Goal: Information Seeking & Learning: Check status

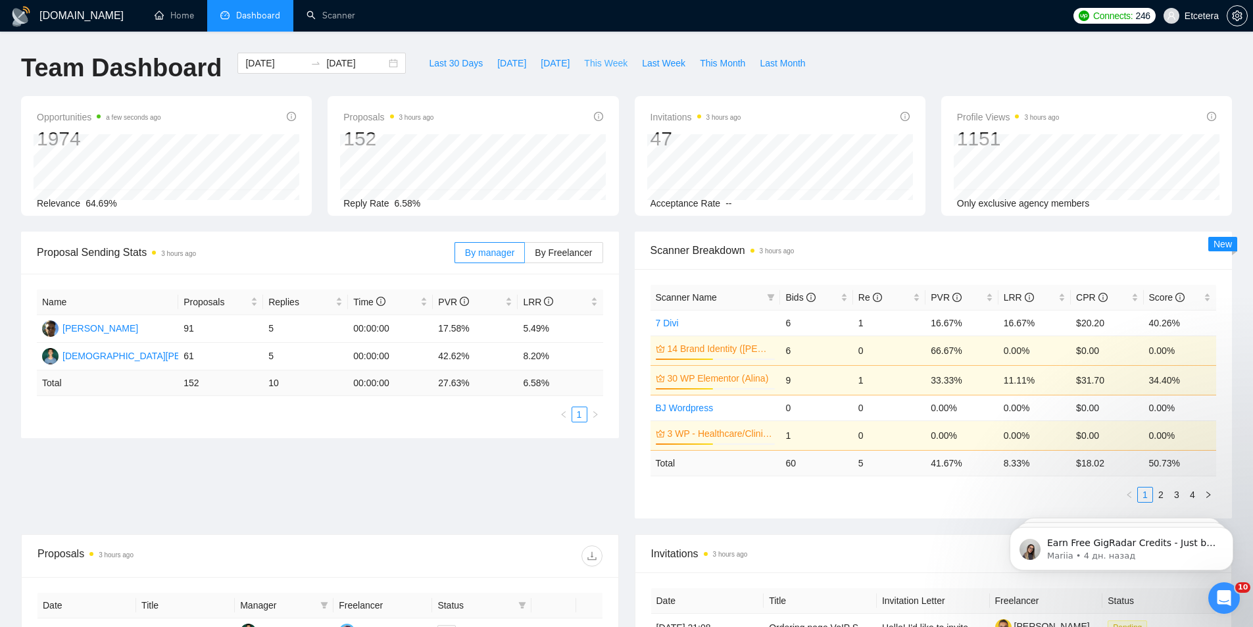
click at [584, 64] on span "This Week" at bounding box center [605, 63] width 43 height 14
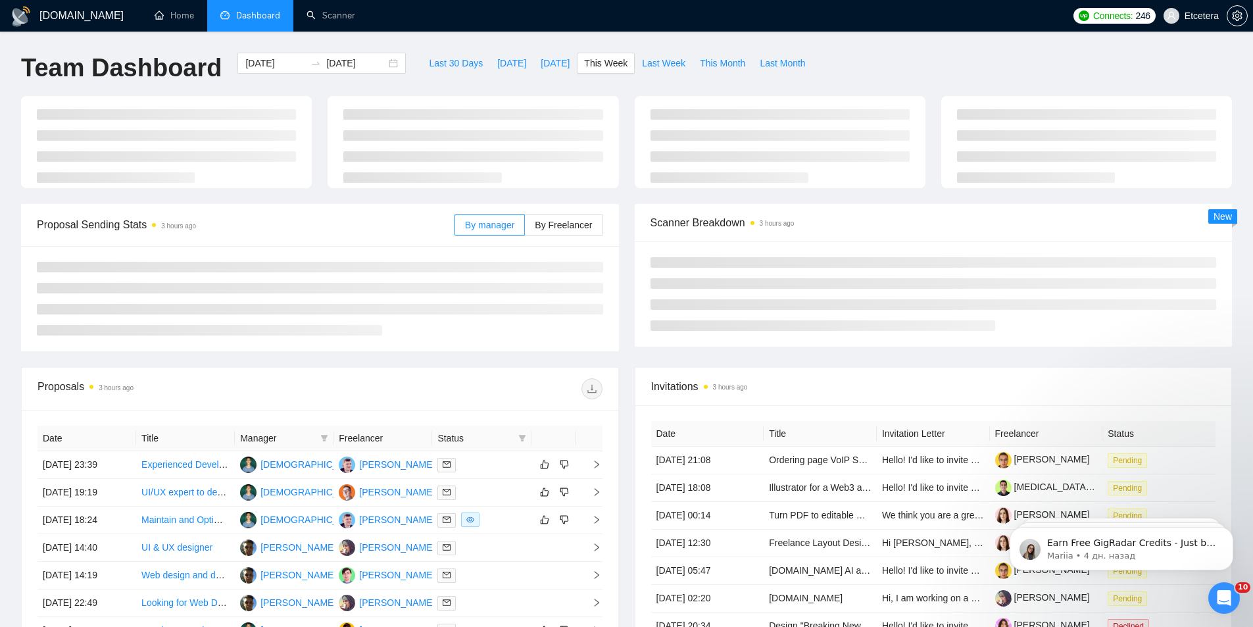
type input "[DATE]"
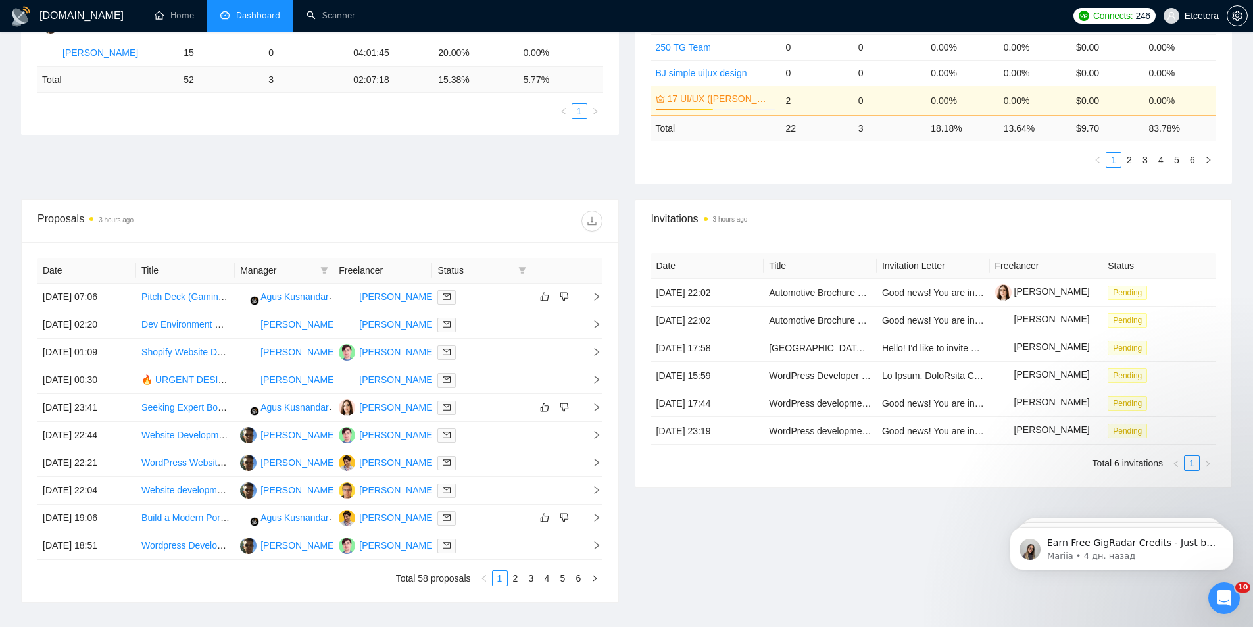
scroll to position [395, 0]
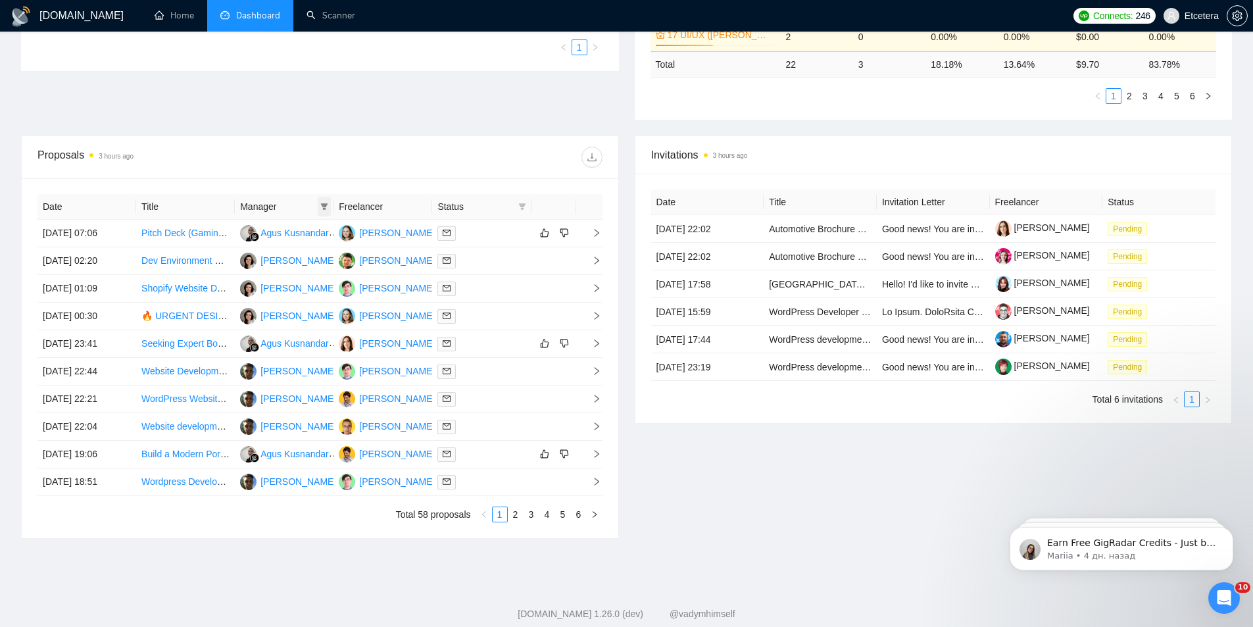
click at [326, 206] on icon "filter" at bounding box center [324, 206] width 7 height 7
click at [278, 255] on span "[PERSON_NAME]" at bounding box center [280, 252] width 76 height 11
checkbox input "true"
click at [318, 143] on div "Proposals 3 hours ago" at bounding box center [319, 157] width 565 height 42
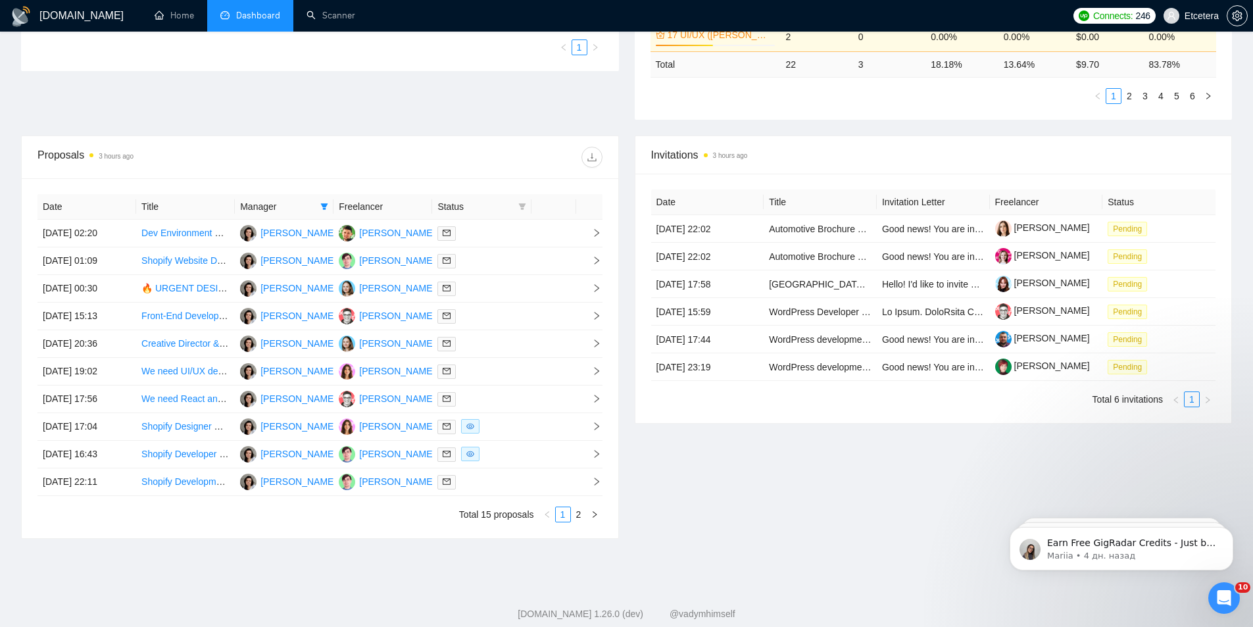
scroll to position [424, 0]
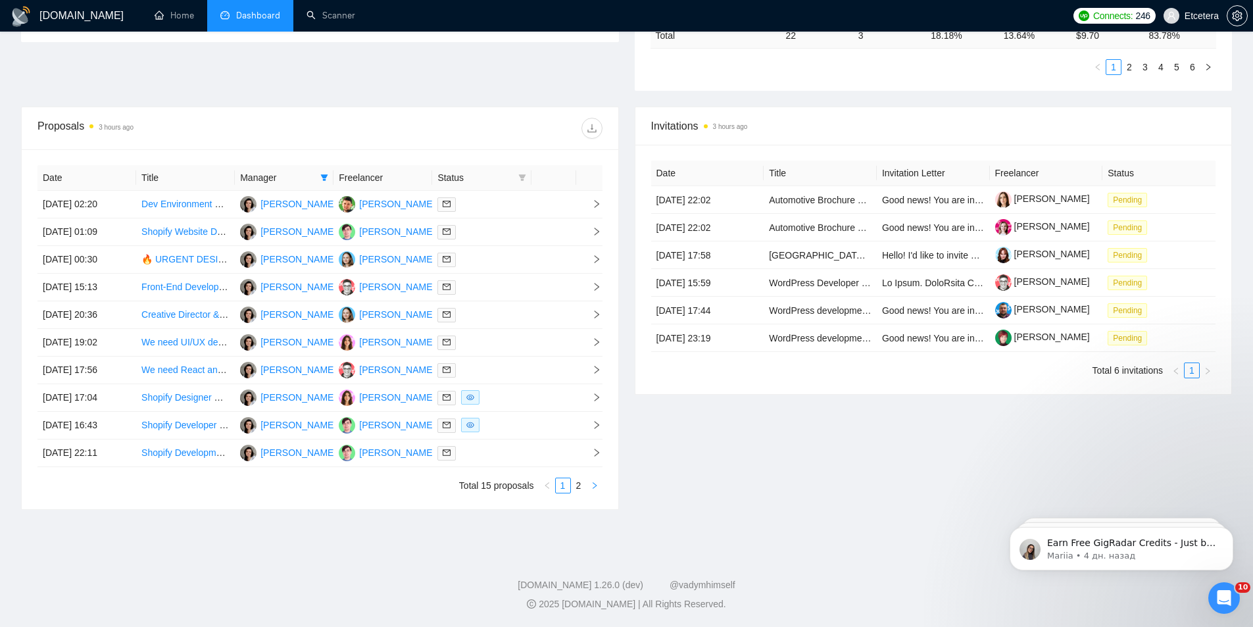
click at [587, 480] on button "button" at bounding box center [595, 486] width 16 height 16
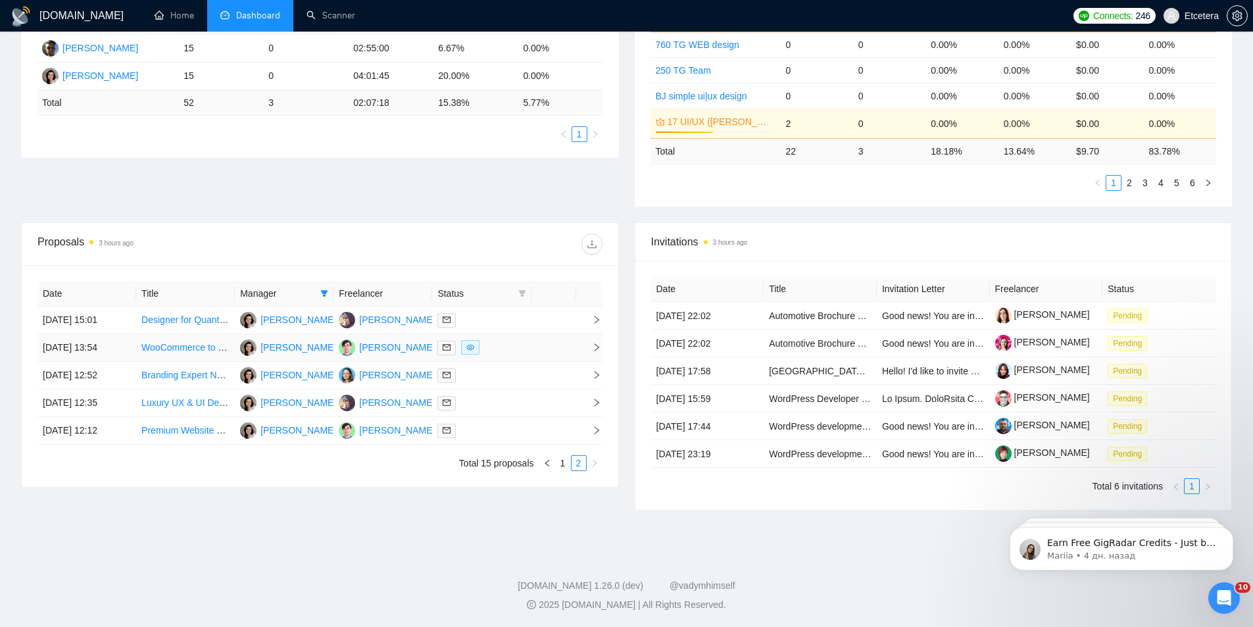
scroll to position [308, 0]
click at [326, 289] on icon "filter" at bounding box center [324, 293] width 8 height 8
drag, startPoint x: 289, startPoint y: 358, endPoint x: 289, endPoint y: 350, distance: 8.6
click at [289, 359] on span "[PERSON_NAME]" at bounding box center [280, 360] width 76 height 11
checkbox input "true"
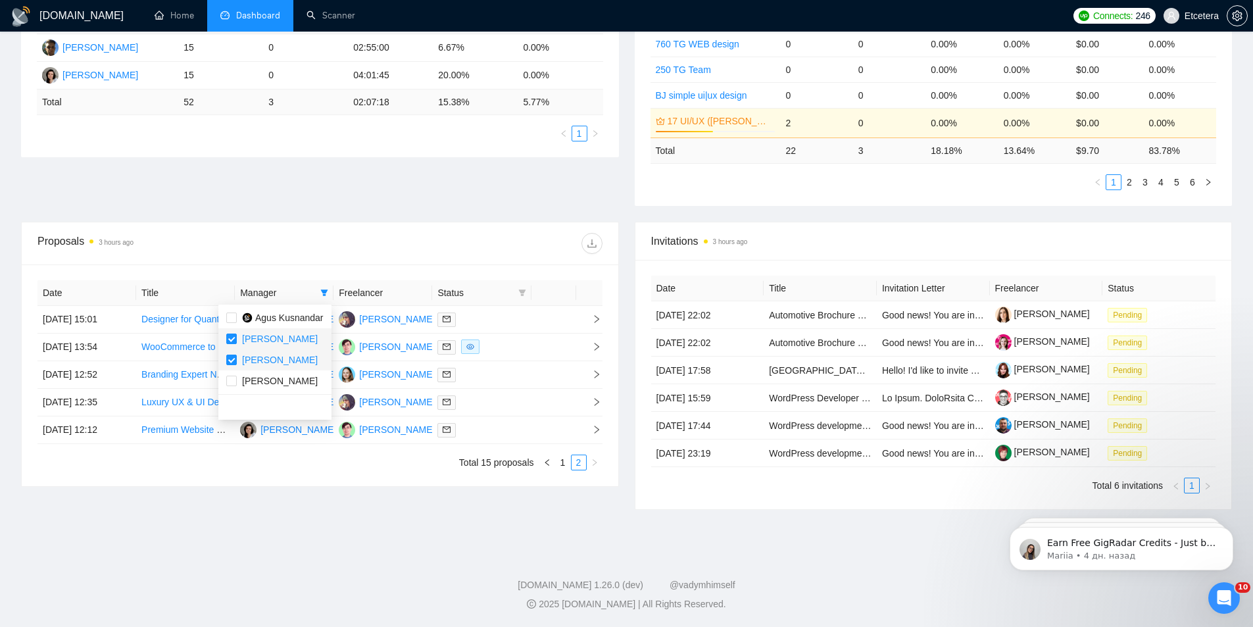
click at [289, 331] on li "[PERSON_NAME]" at bounding box center [274, 338] width 113 height 21
checkbox input "false"
click at [353, 209] on div "Proposal Sending Stats 3 hours ago By manager By Freelancer Name Proposals Repl…" at bounding box center [626, 72] width 1227 height 299
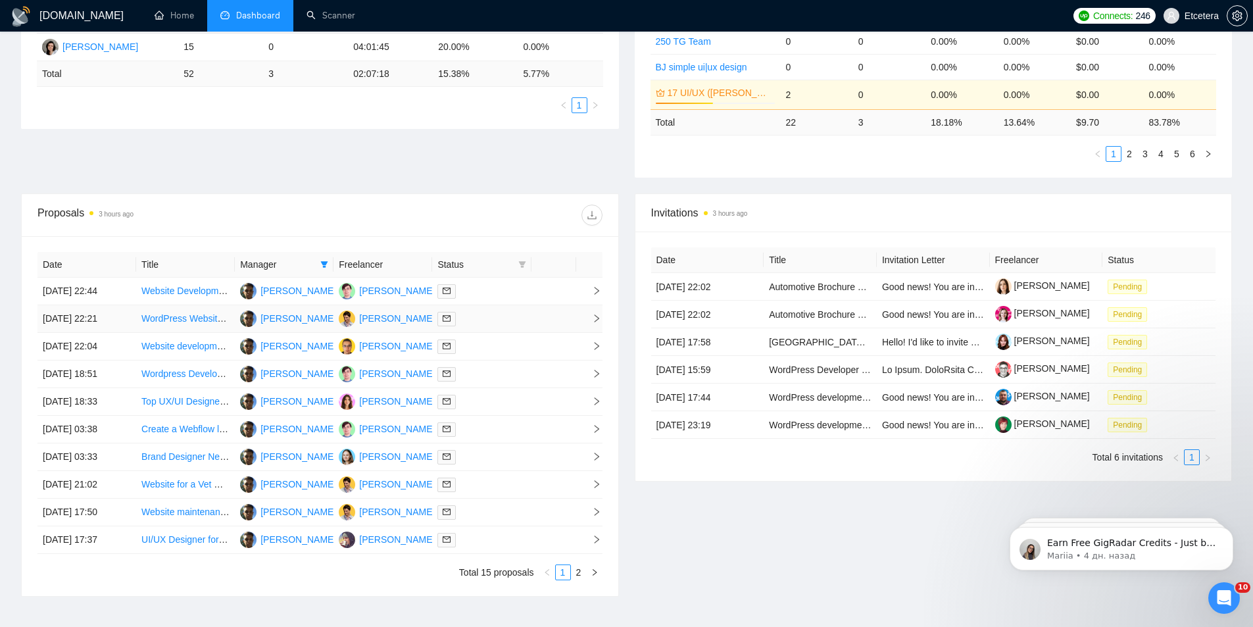
scroll to position [424, 0]
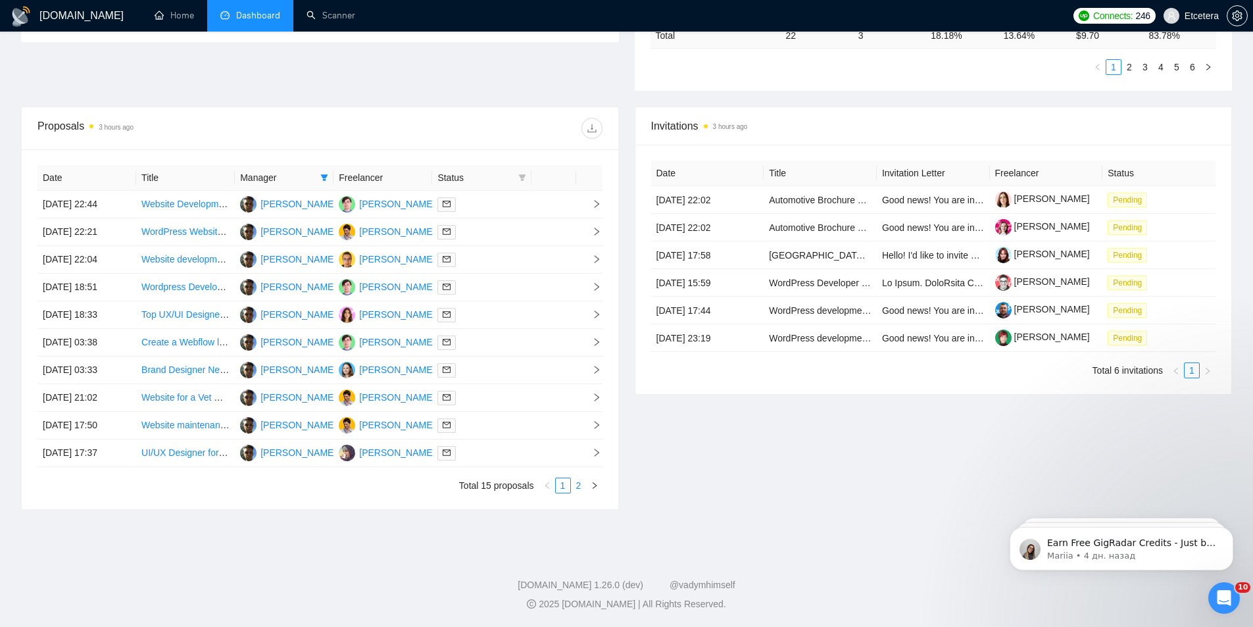
click at [581, 489] on link "2" at bounding box center [579, 485] width 14 height 14
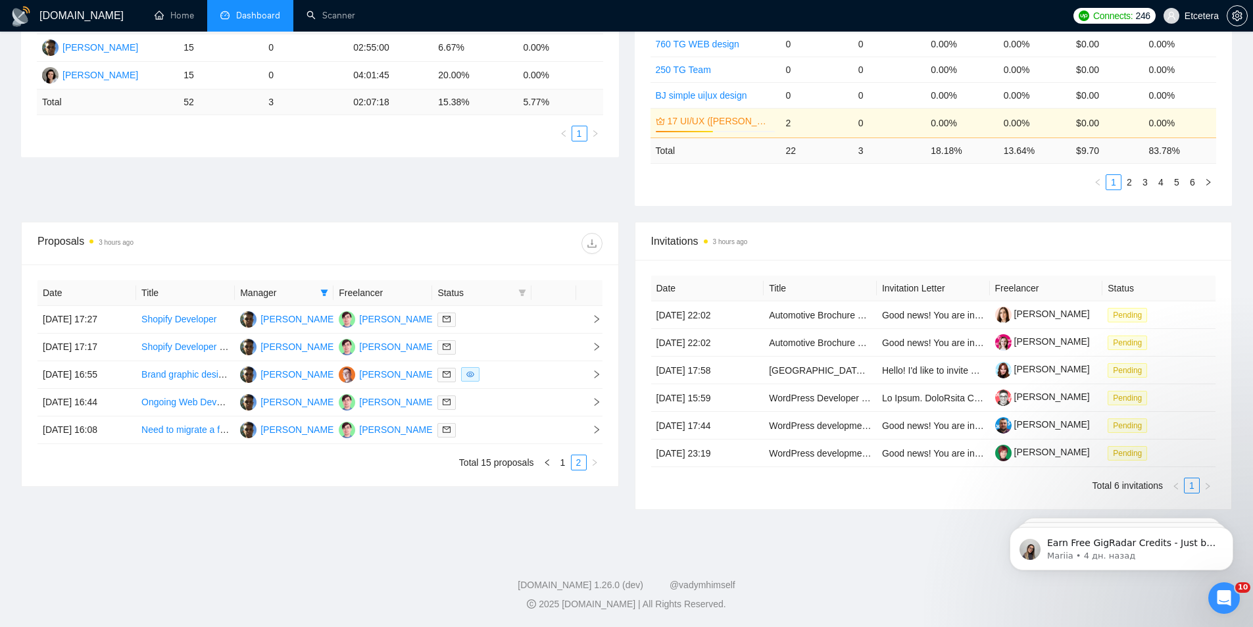
scroll to position [308, 0]
click at [562, 462] on link "1" at bounding box center [563, 462] width 14 height 14
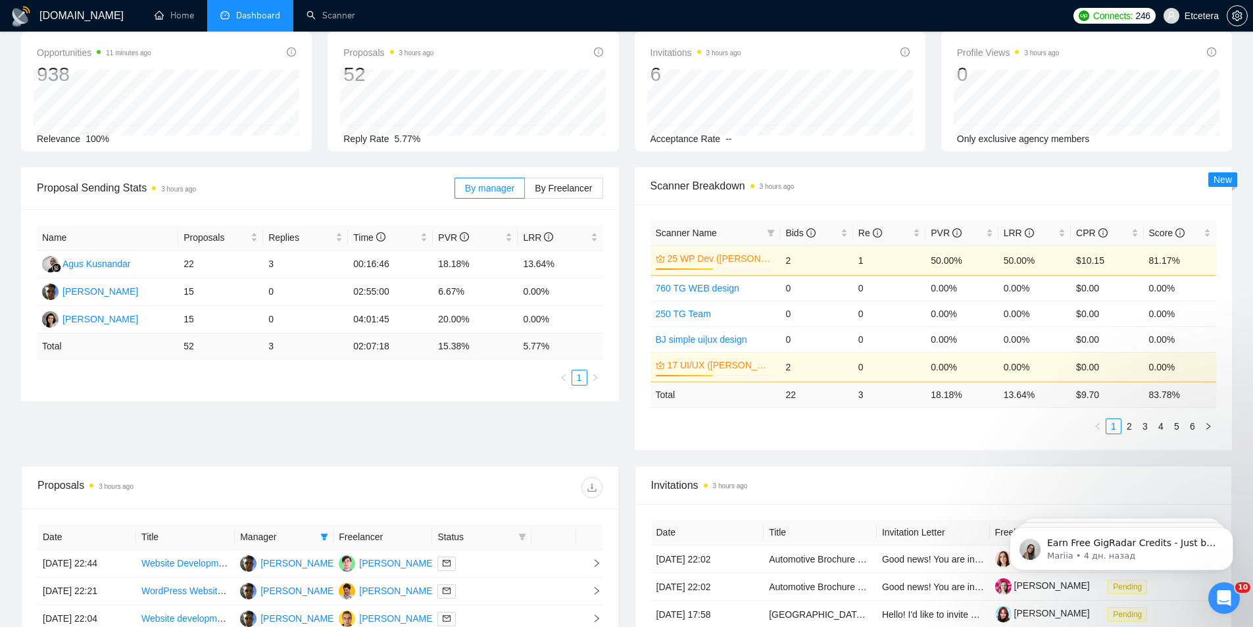
scroll to position [0, 0]
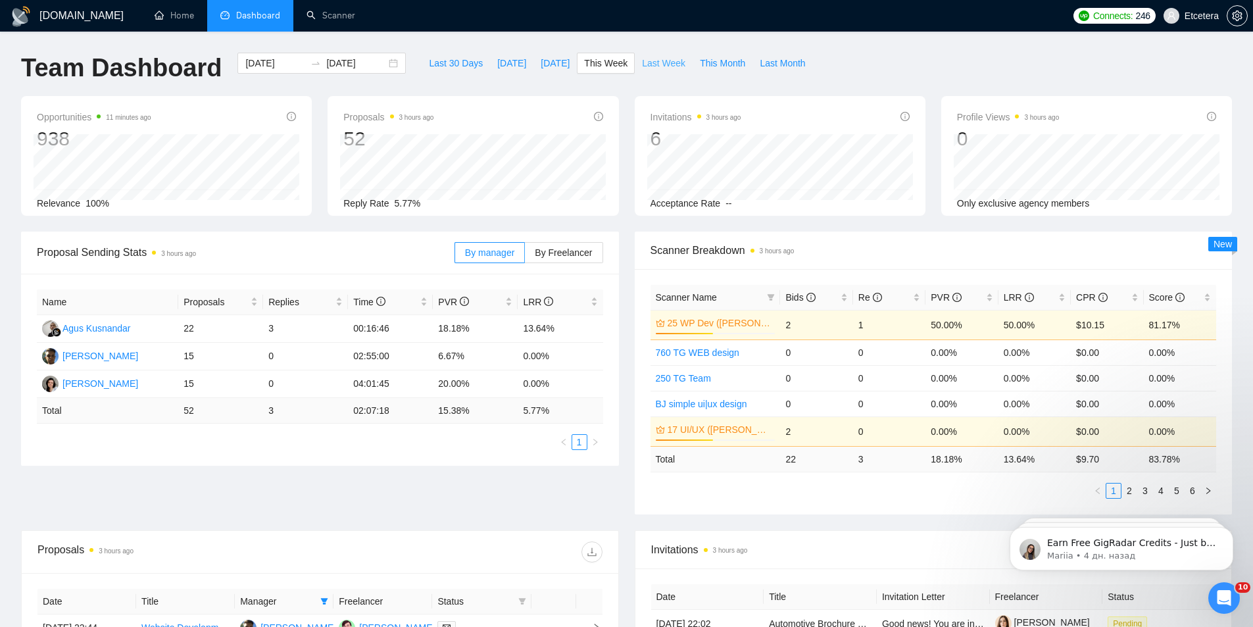
click at [658, 62] on span "Last Week" at bounding box center [663, 63] width 43 height 14
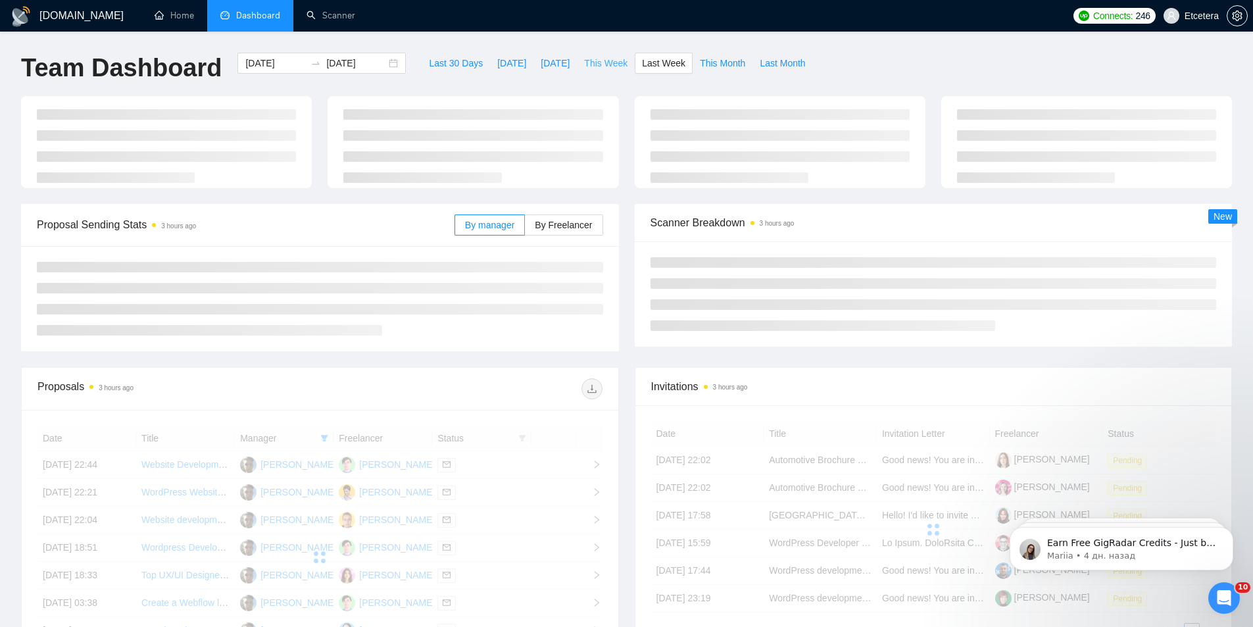
type input "[DATE]"
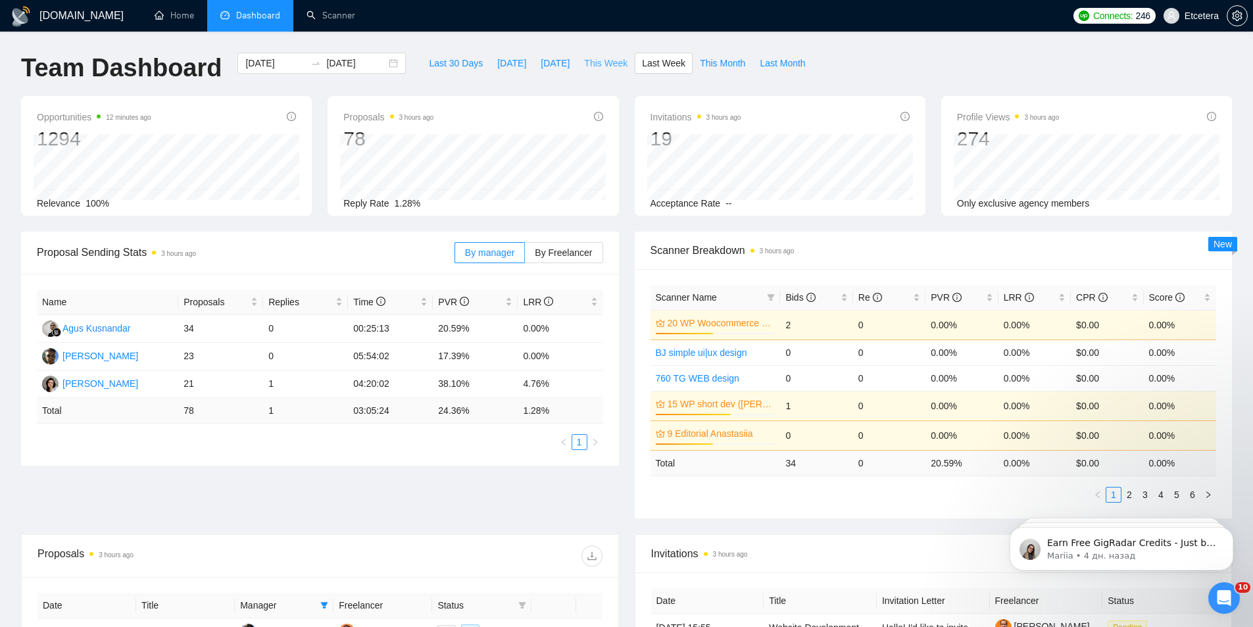
click at [595, 58] on span "This Week" at bounding box center [605, 63] width 43 height 14
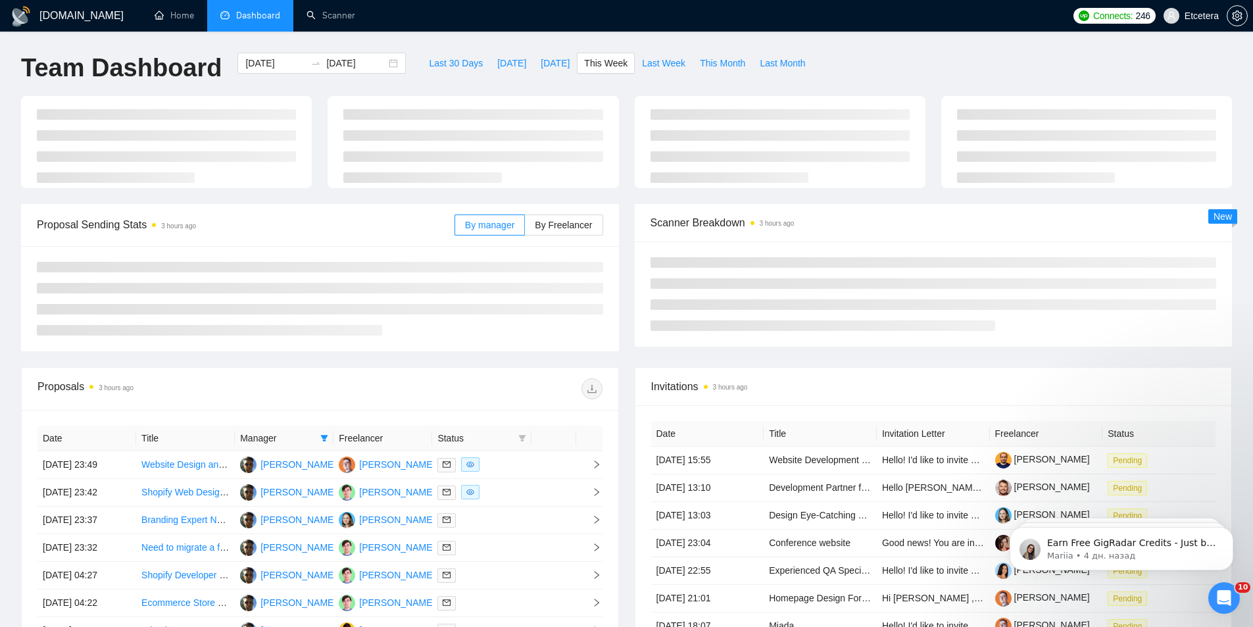
type input "[DATE]"
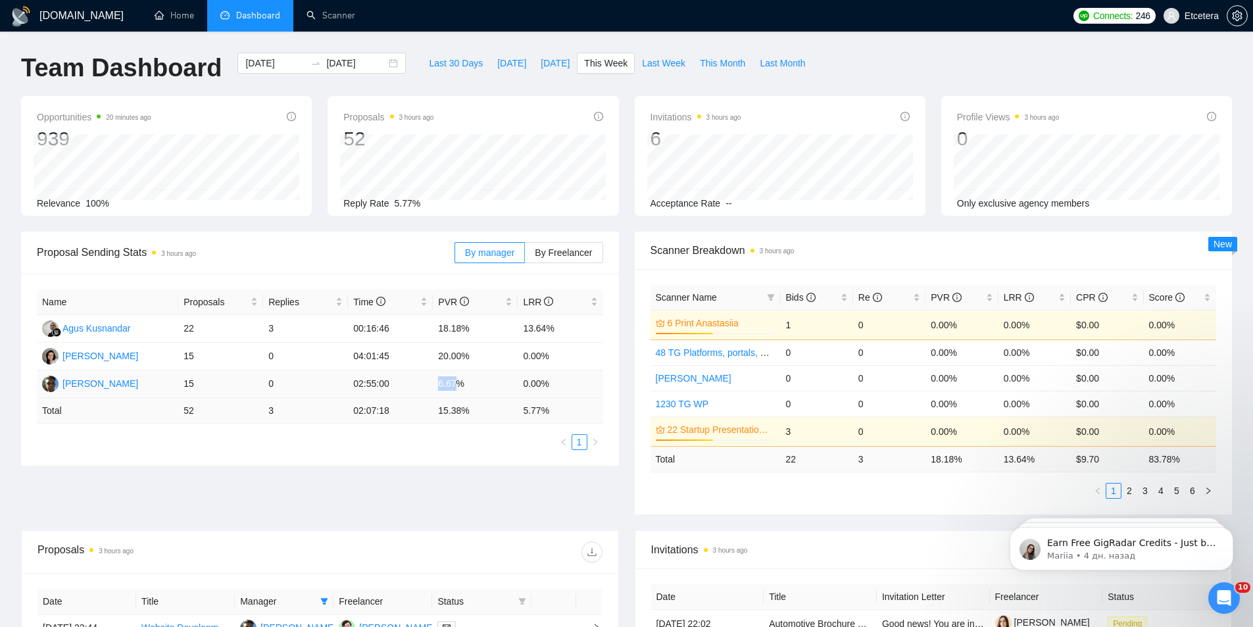
drag, startPoint x: 435, startPoint y: 383, endPoint x: 457, endPoint y: 388, distance: 22.2
click at [457, 388] on td "6.67%" at bounding box center [475, 384] width 85 height 28
click at [389, 447] on ul "1" at bounding box center [320, 442] width 566 height 16
drag, startPoint x: 441, startPoint y: 381, endPoint x: 472, endPoint y: 388, distance: 32.4
click at [472, 388] on td "6.67%" at bounding box center [475, 384] width 85 height 28
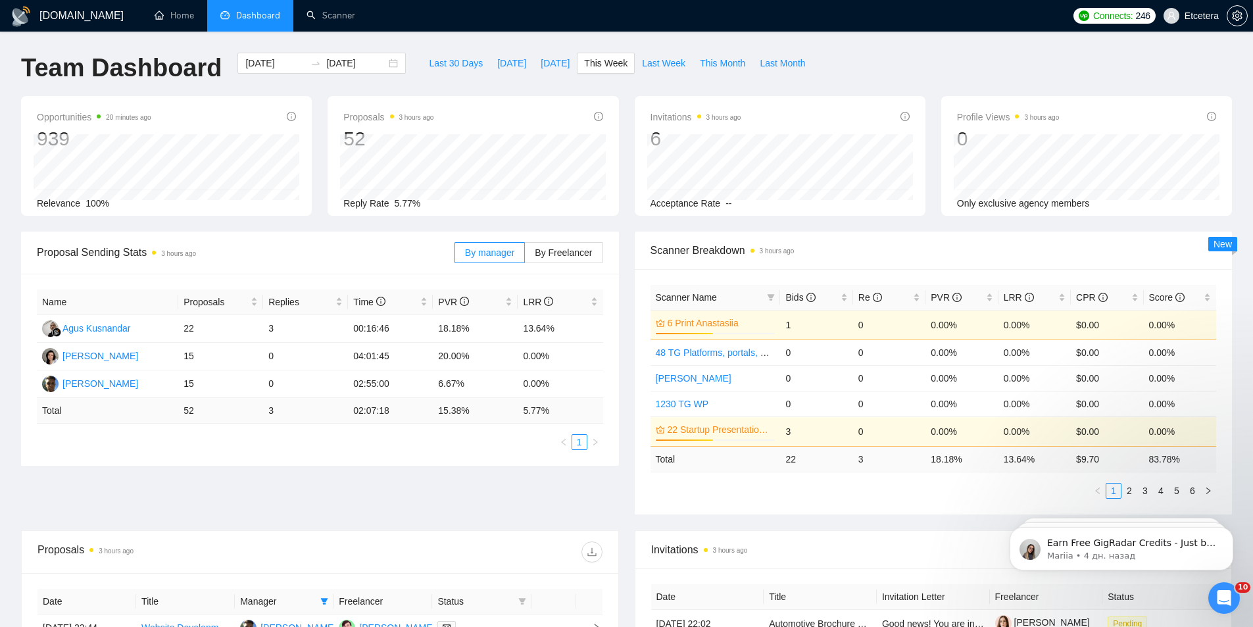
click at [389, 433] on div "Name Proposals Replies Time PVR LRR Agus Kusnandar 22 3 00:16:46 18.18% 13.64% …" at bounding box center [320, 369] width 566 height 160
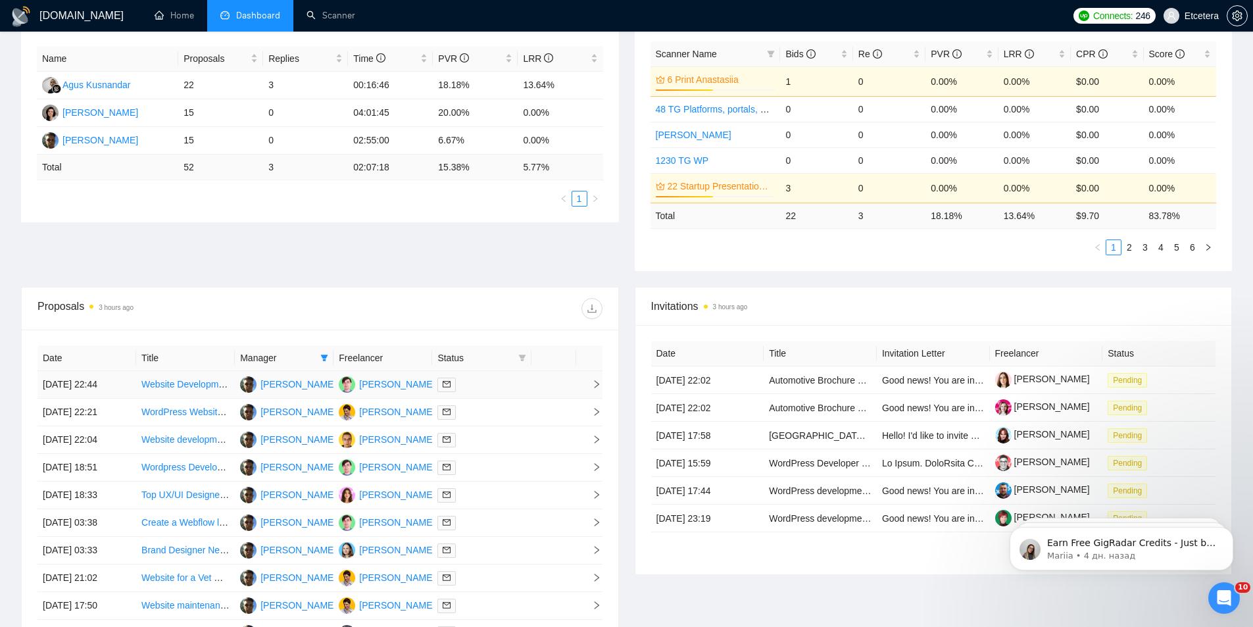
scroll to position [329, 0]
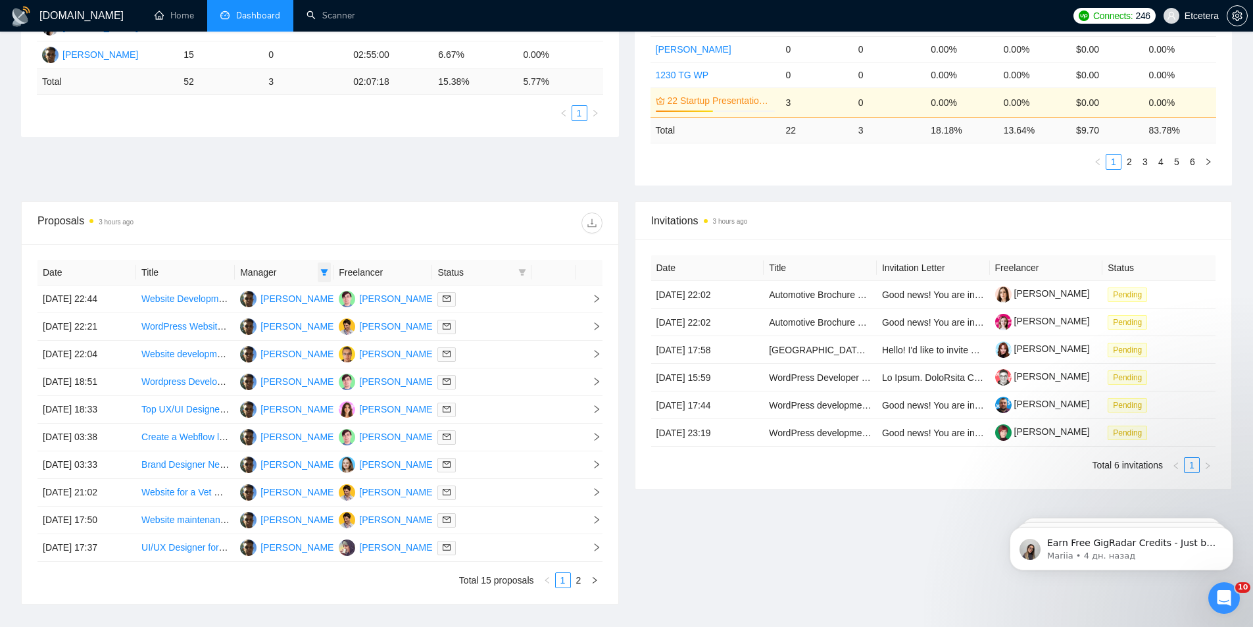
click at [322, 270] on icon "filter" at bounding box center [324, 272] width 7 height 7
click at [274, 325] on div "[PERSON_NAME]" at bounding box center [280, 318] width 76 height 14
checkbox input "true"
click at [269, 338] on span "[PERSON_NAME]" at bounding box center [280, 339] width 76 height 11
checkbox input "false"
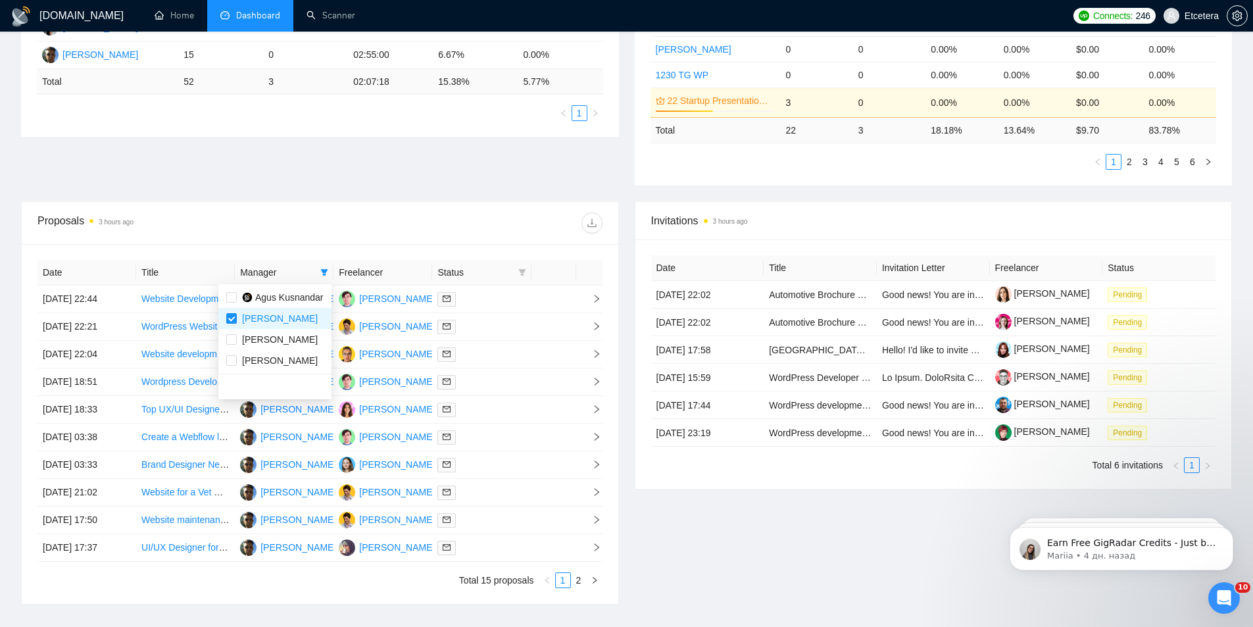
click at [377, 214] on div at bounding box center [461, 222] width 282 height 21
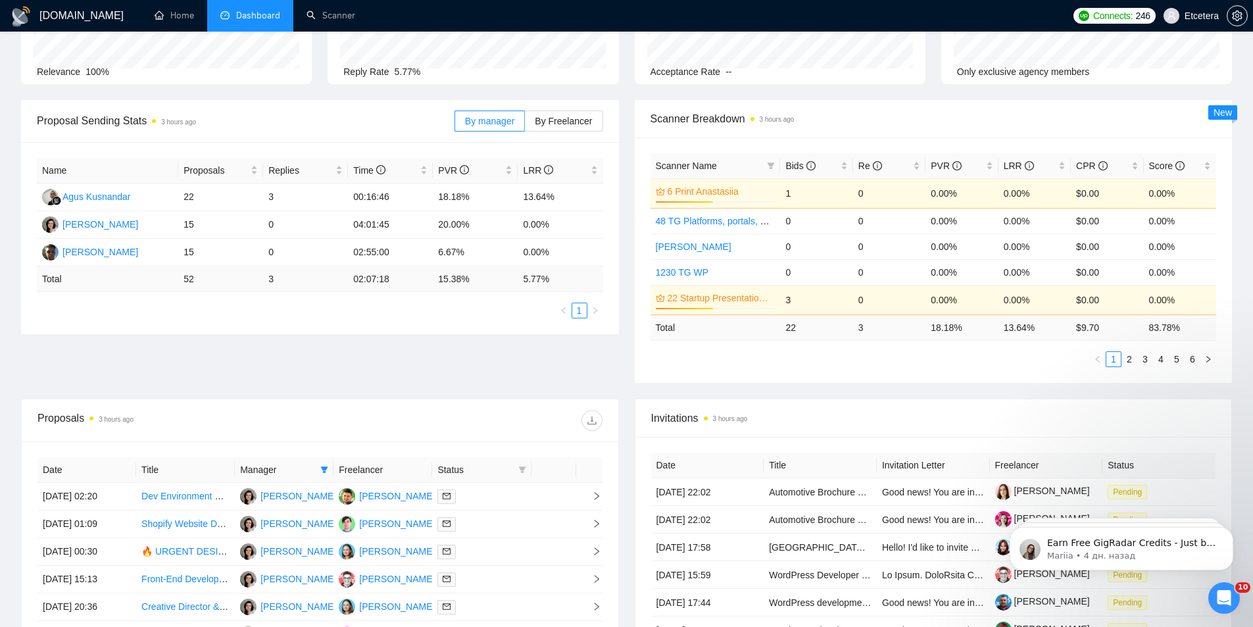
scroll to position [424, 0]
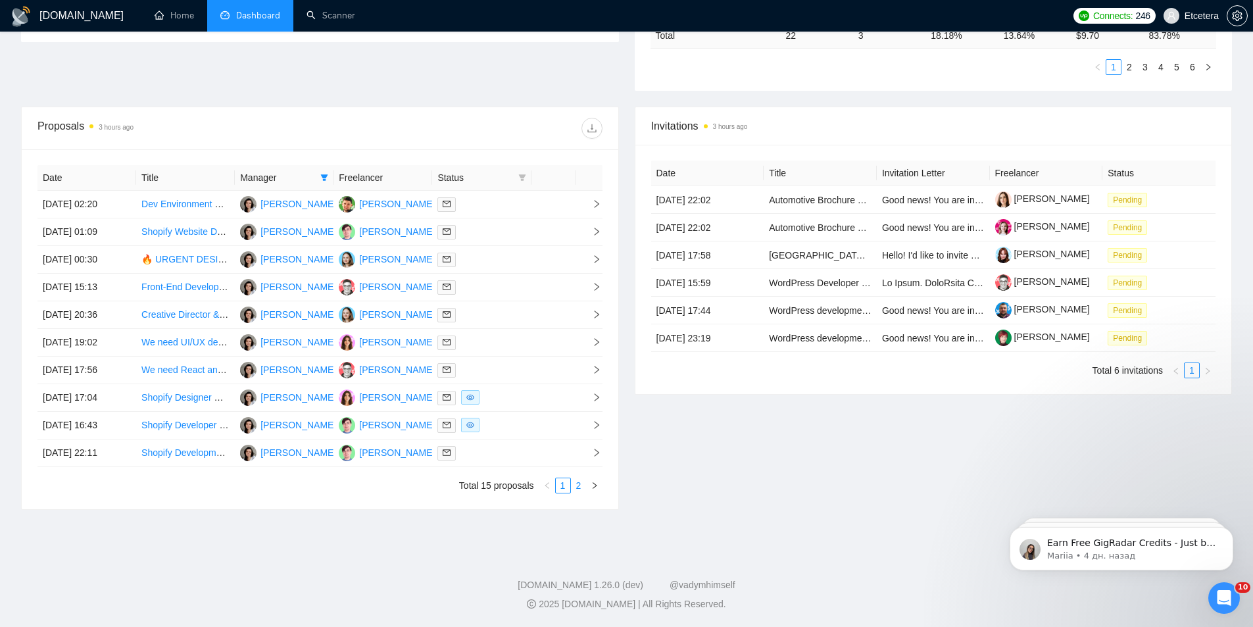
click at [575, 489] on link "2" at bounding box center [579, 485] width 14 height 14
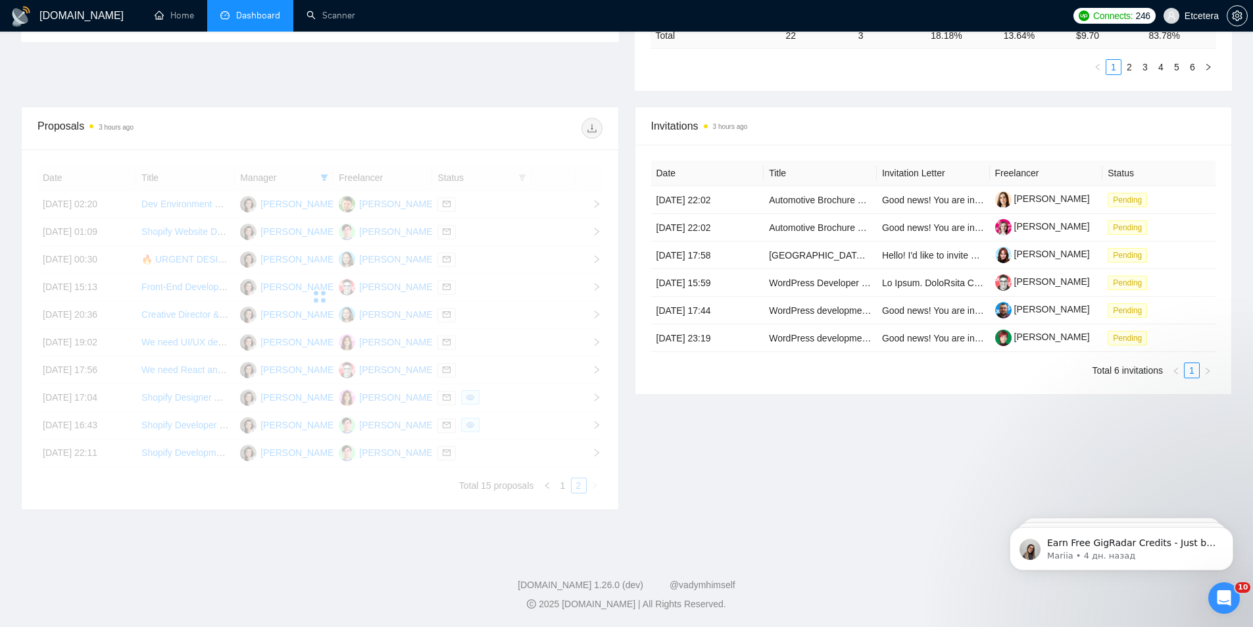
scroll to position [308, 0]
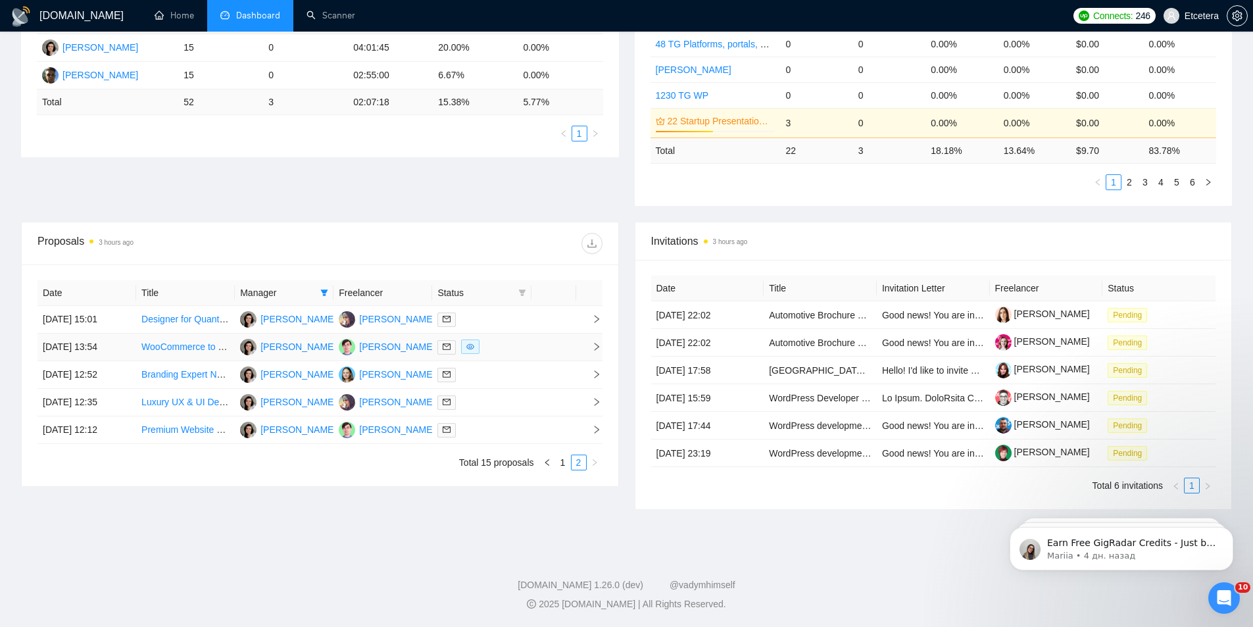
drag, startPoint x: 181, startPoint y: 346, endPoint x: 207, endPoint y: 355, distance: 27.3
click at [563, 462] on link "1" at bounding box center [563, 462] width 14 height 14
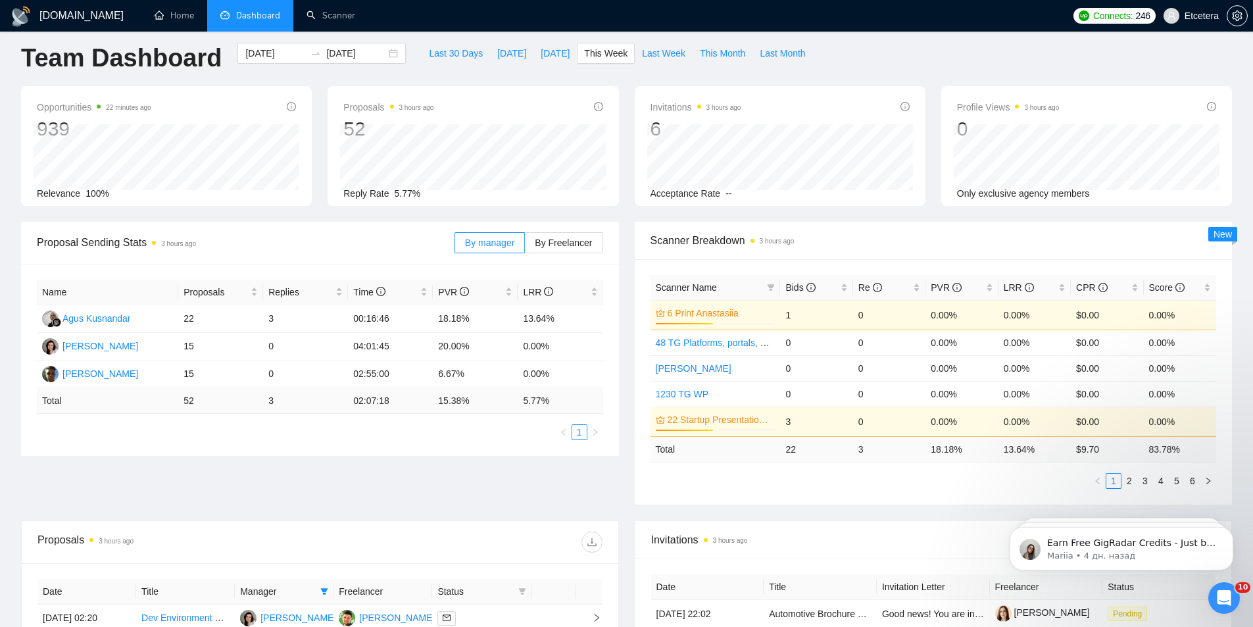
scroll to position [0, 0]
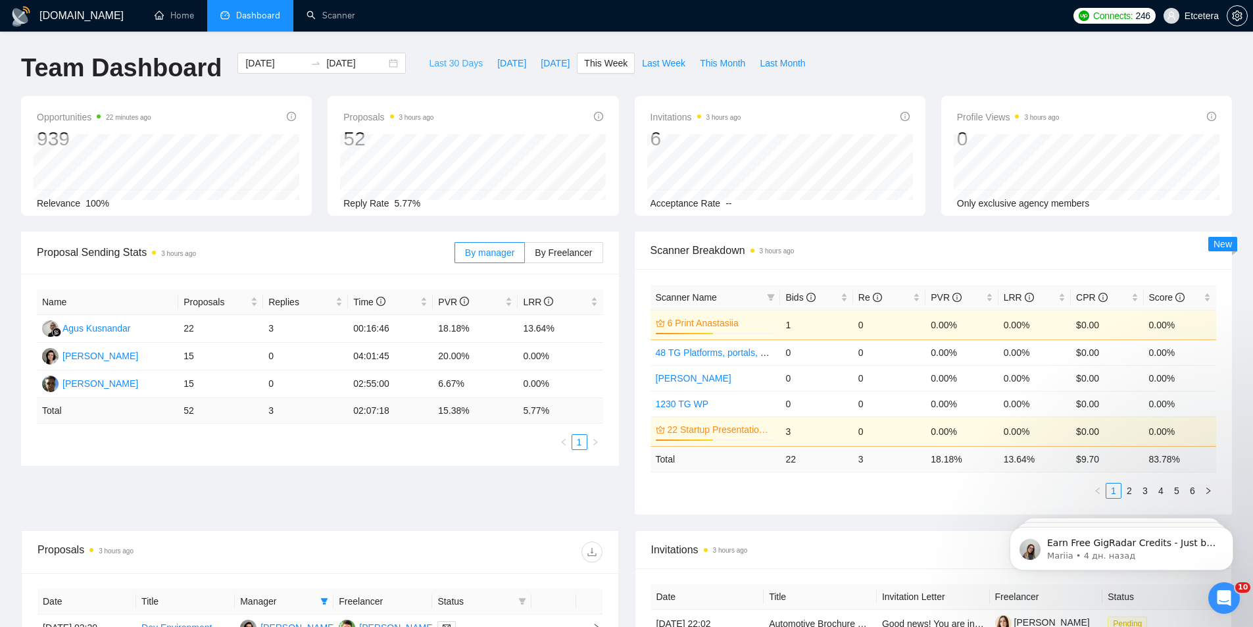
click at [447, 56] on span "Last 30 Days" at bounding box center [456, 63] width 54 height 14
type input "[DATE]"
